Goal: Task Accomplishment & Management: Manage account settings

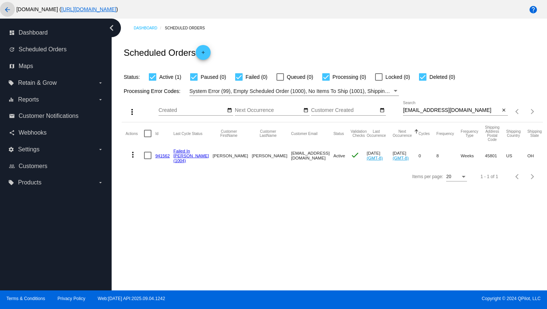
click at [8, 13] on mat-icon "arrow_back" at bounding box center [7, 9] width 9 height 9
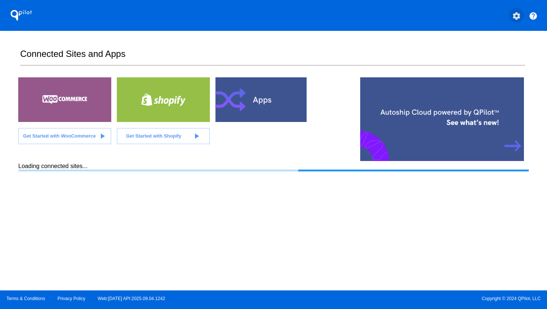
click at [515, 16] on mat-icon "settings" at bounding box center [516, 16] width 9 height 9
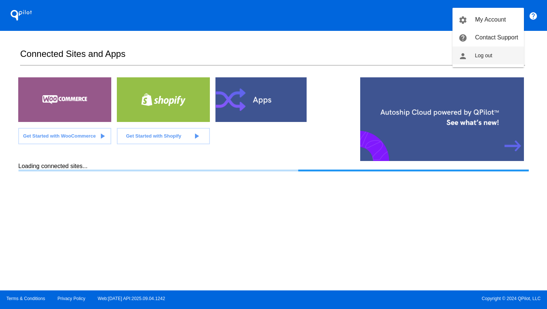
click at [476, 58] on span "Log out" at bounding box center [483, 55] width 17 height 6
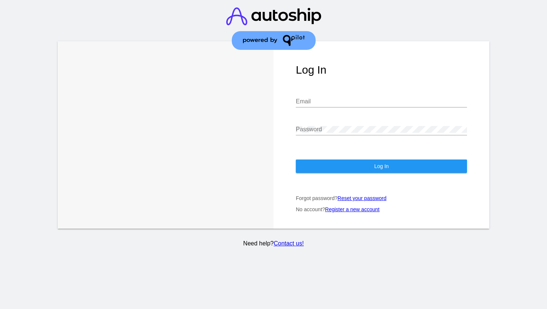
click at [408, 103] on input "Email" at bounding box center [381, 101] width 171 height 7
type input "[PERSON_NAME][EMAIL_ADDRESS][DOMAIN_NAME]"
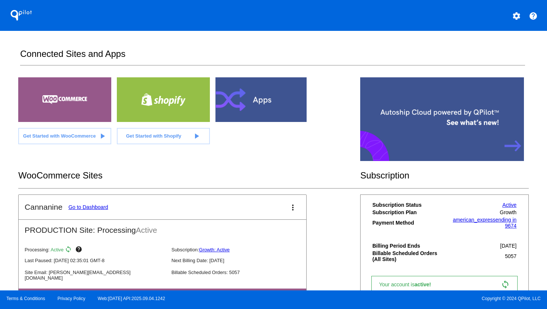
click at [80, 207] on link "Go to Dashboard" at bounding box center [88, 207] width 40 height 6
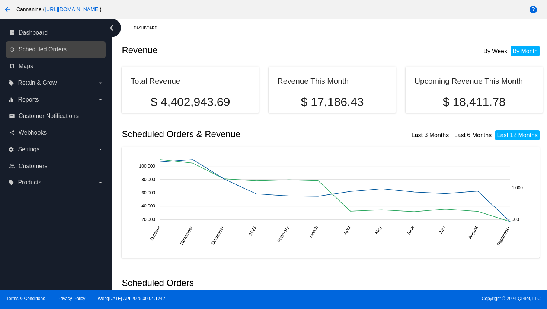
click at [60, 54] on link "update Scheduled Orders" at bounding box center [56, 50] width 95 height 12
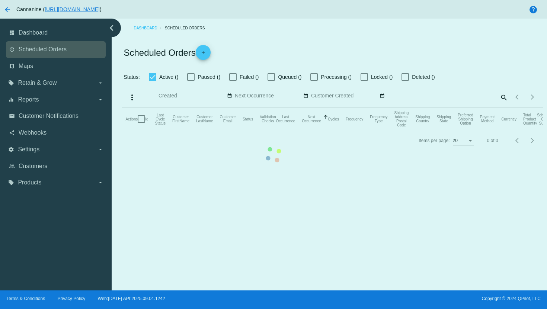
checkbox input "true"
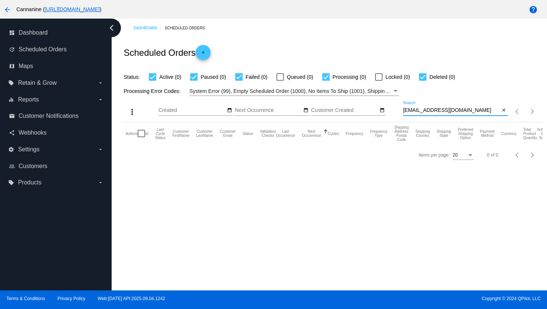
click at [421, 113] on input "[EMAIL_ADDRESS][DOMAIN_NAME]" at bounding box center [451, 111] width 97 height 6
paste input "[EMAIL_ADDRESS][DOMAIN_NAME]"
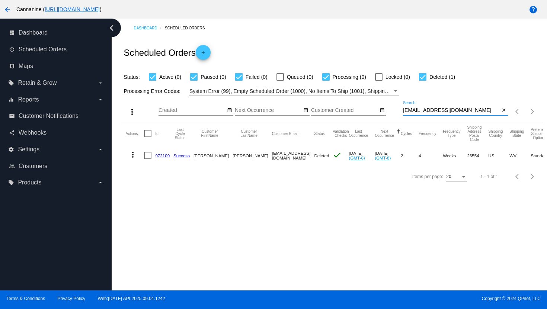
type input "[EMAIL_ADDRESS][DOMAIN_NAME]"
click at [136, 155] on mat-icon "more_vert" at bounding box center [132, 154] width 9 height 9
click at [243, 205] on div at bounding box center [273, 154] width 547 height 309
click at [8, 11] on mat-icon "arrow_back" at bounding box center [7, 9] width 9 height 9
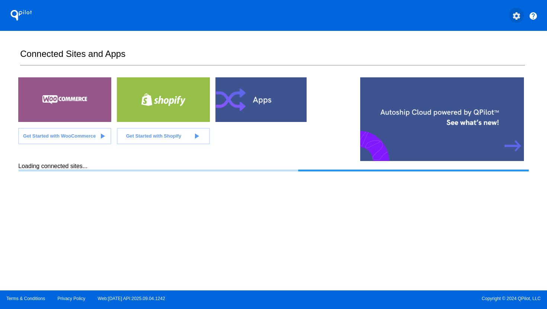
click at [515, 17] on mat-icon "settings" at bounding box center [516, 16] width 9 height 9
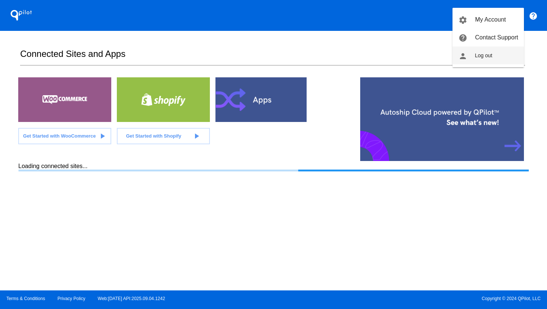
click at [489, 54] on span "Log out" at bounding box center [483, 55] width 17 height 6
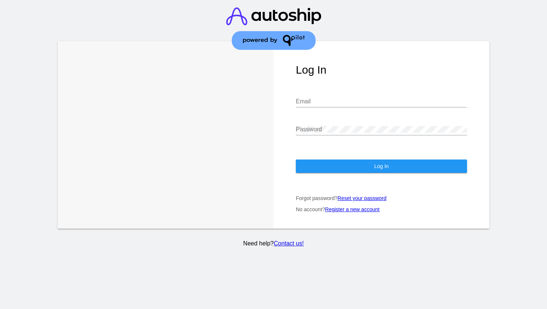
click at [385, 106] on div "Email" at bounding box center [381, 99] width 171 height 17
type input "[EMAIL_ADDRESS][DOMAIN_NAME]"
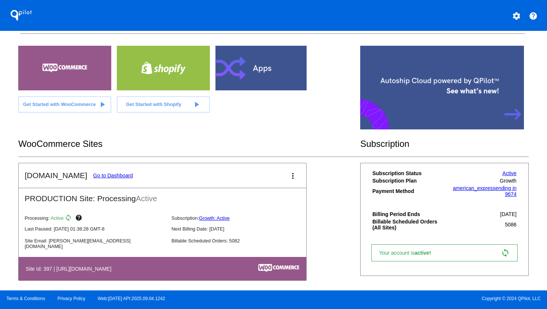
scroll to position [93, 0]
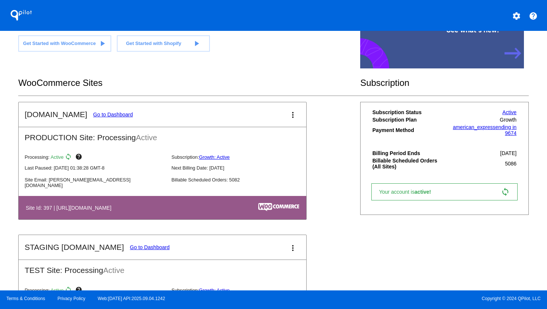
click at [113, 117] on link "Go to Dashboard" at bounding box center [113, 115] width 40 height 6
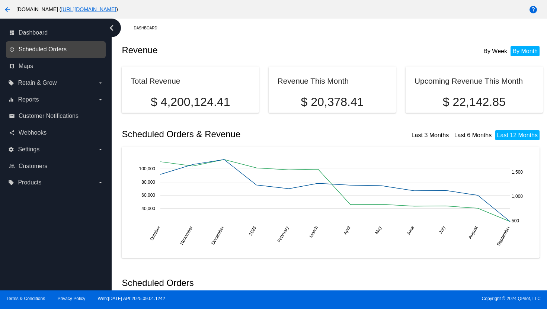
click at [41, 50] on span "Scheduled Orders" at bounding box center [43, 49] width 48 height 7
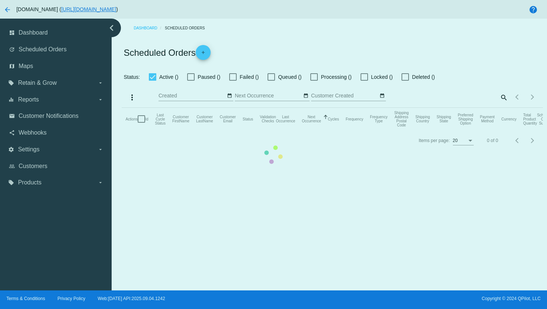
checkbox input "true"
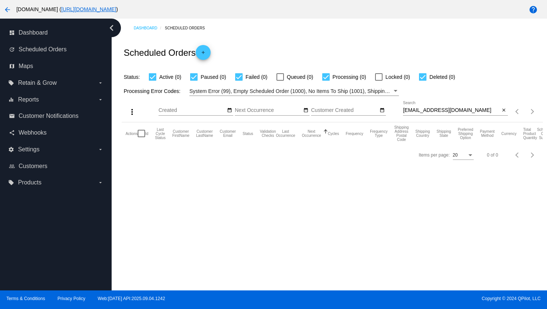
click at [445, 108] on div "[EMAIL_ADDRESS][DOMAIN_NAME] Search" at bounding box center [451, 108] width 97 height 15
click at [445, 109] on input "[EMAIL_ADDRESS][DOMAIN_NAME]" at bounding box center [451, 111] width 97 height 6
click at [445, 112] on input "[EMAIL_ADDRESS][DOMAIN_NAME]" at bounding box center [451, 111] width 97 height 6
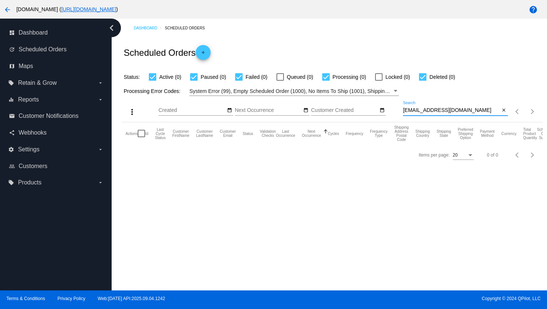
click at [445, 112] on input "[EMAIL_ADDRESS][DOMAIN_NAME]" at bounding box center [451, 111] width 97 height 6
paste input "rm52349@hot"
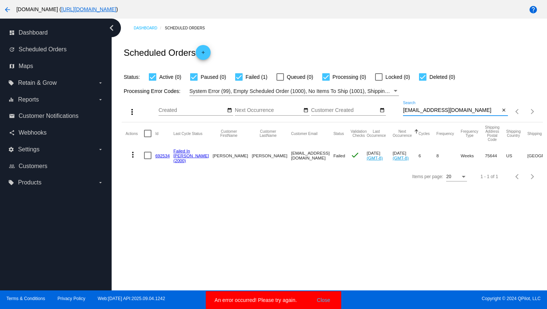
type input "[EMAIL_ADDRESS][DOMAIN_NAME]"
